Goal: Navigation & Orientation: Go to known website

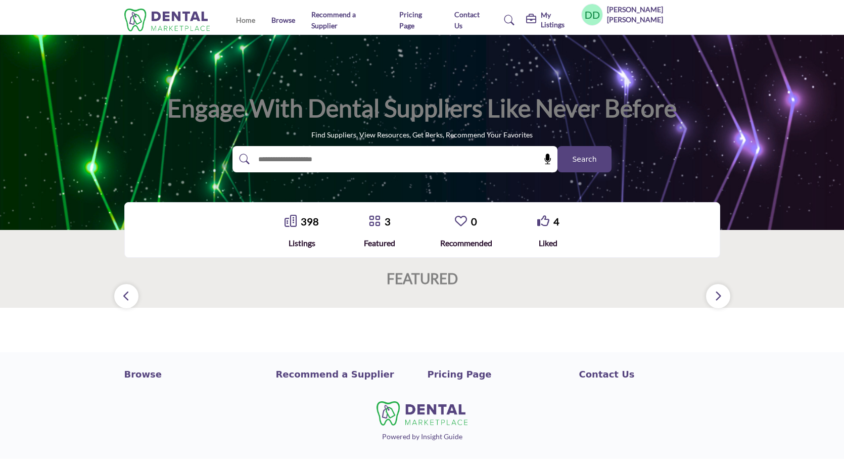
click at [239, 21] on link "Home" at bounding box center [245, 20] width 19 height 9
click at [189, 17] on img at bounding box center [169, 20] width 91 height 23
